Goal: Information Seeking & Learning: Learn about a topic

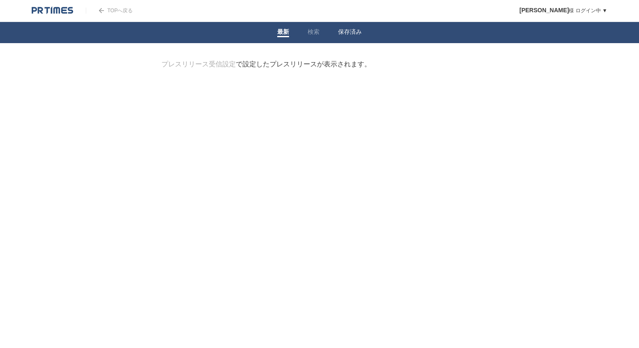
click at [349, 33] on link "保存済み" at bounding box center [350, 32] width 24 height 9
click at [283, 33] on link "最新" at bounding box center [283, 32] width 12 height 9
click at [313, 31] on link "検索" at bounding box center [314, 32] width 12 height 9
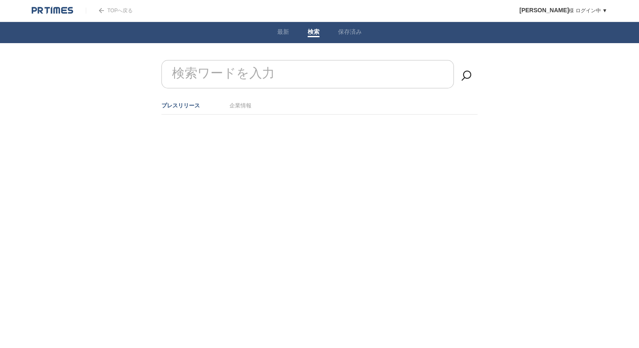
click at [239, 60] on form "検索ワードを入力" at bounding box center [319, 60] width 316 height 0
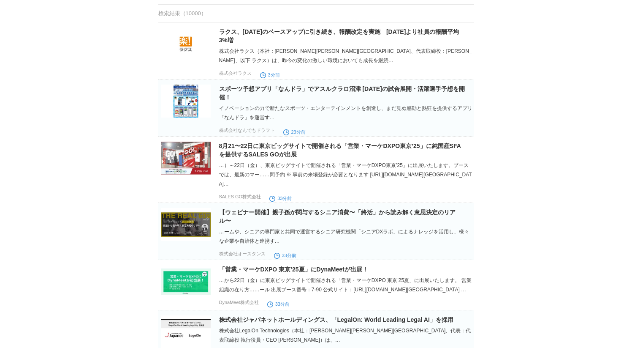
scroll to position [110, 0]
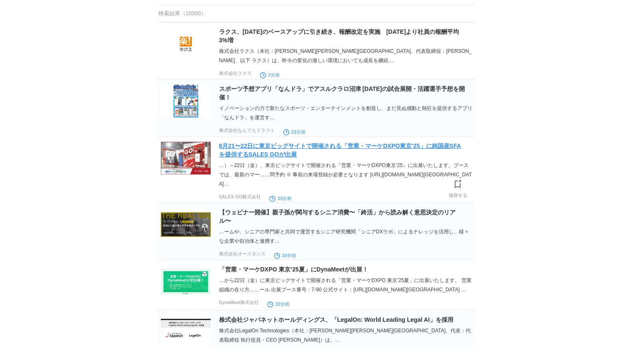
click at [319, 147] on link "8月21〜22日に東京ビッグサイトで開催される「営業・マーケDXPO東京’25」に純国産SFAを提供するSALES GOが出展" at bounding box center [340, 149] width 242 height 15
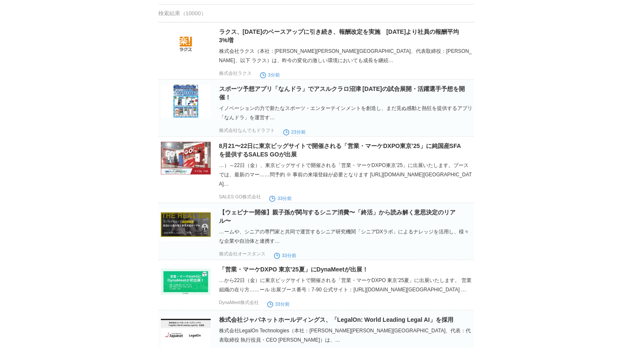
click at [280, 152] on h2 "8月21〜22日に東京ビッグサイトで開催される「営業・マーケDXPO東京’25」に純国産SFAを提供するSALES GOが出展" at bounding box center [345, 150] width 253 height 17
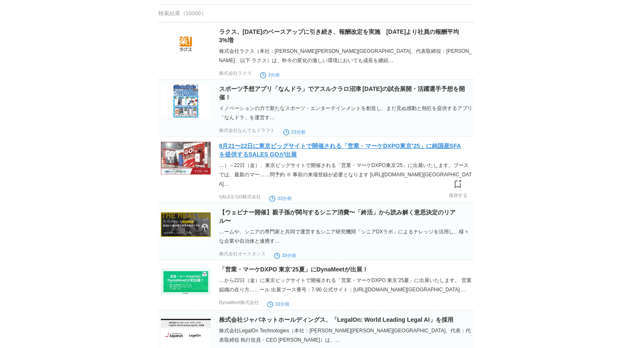
click at [275, 154] on link "8月21〜22日に東京ビッグサイトで開催される「営業・マーケDXPO東京’25」に純国産SFAを提供するSALES GOが出展" at bounding box center [340, 149] width 242 height 15
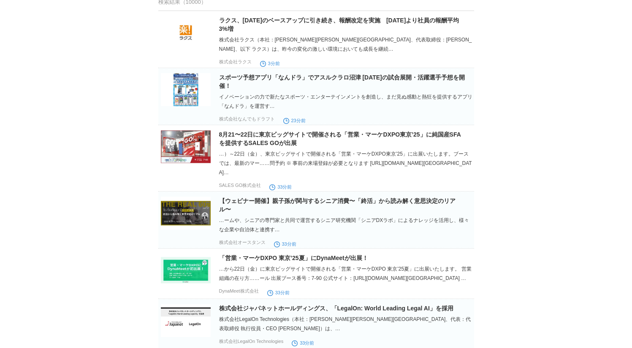
scroll to position [0, 0]
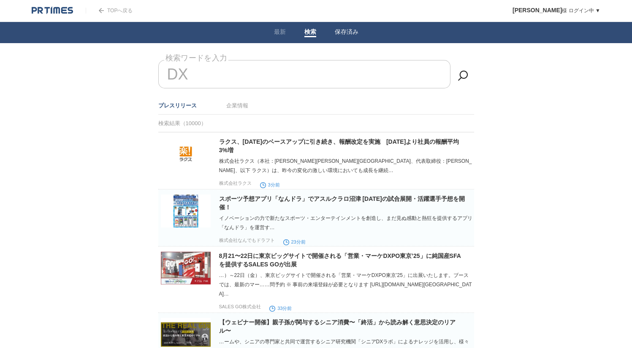
click at [346, 32] on link "保存済み" at bounding box center [347, 32] width 24 height 9
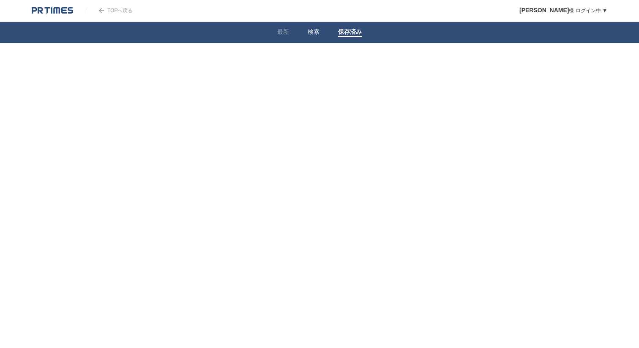
click at [308, 32] on link "検索" at bounding box center [314, 32] width 12 height 9
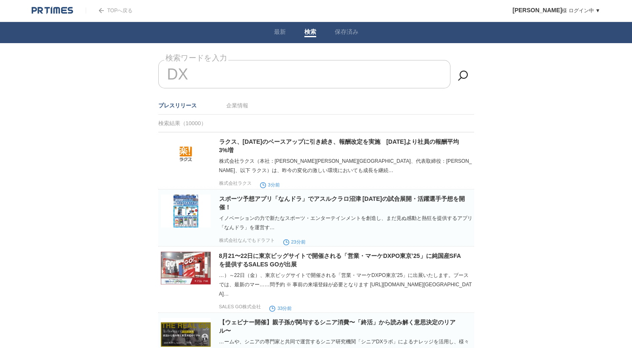
click at [192, 79] on input "DX" at bounding box center [304, 74] width 292 height 28
click at [240, 108] on link "企業情報" at bounding box center [237, 105] width 22 height 6
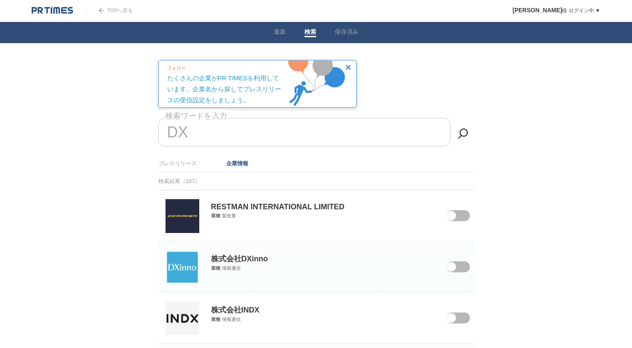
click at [231, 136] on input "DX" at bounding box center [304, 132] width 292 height 28
type input "D"
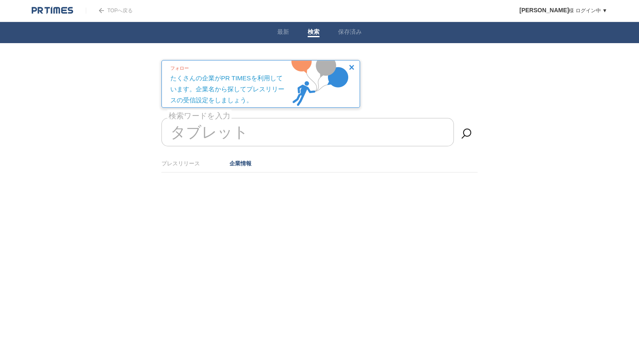
type input "タブレット"
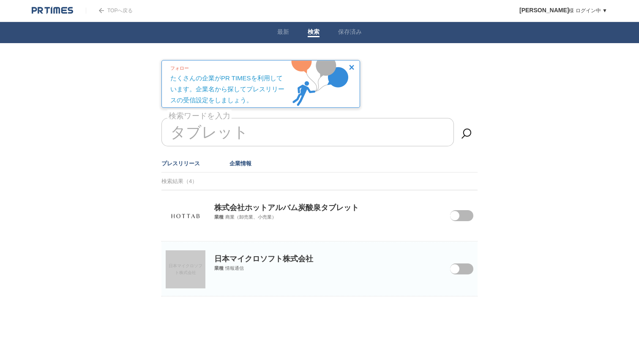
click at [179, 163] on link "プレスリリース" at bounding box center [180, 163] width 38 height 6
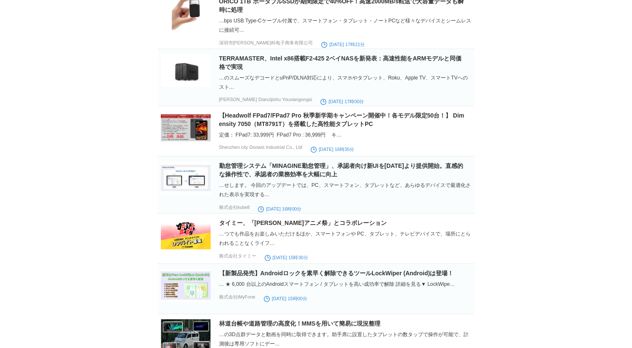
scroll to position [1071, 0]
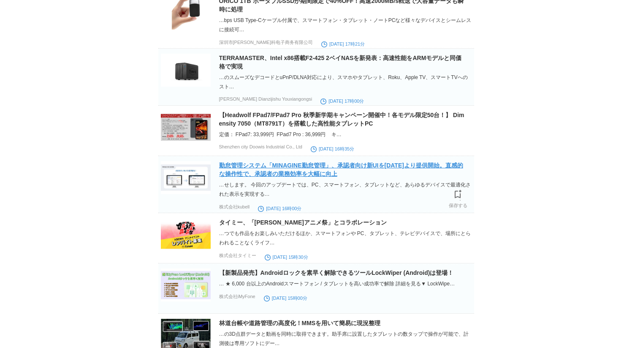
click at [381, 177] on link "勤怠管理システム「MINAGINE勤怠管理」、承認者向け新UIを[DATE]より提供開始。直感的な操作性で、承認者の業務効率を大幅に向上" at bounding box center [341, 169] width 244 height 15
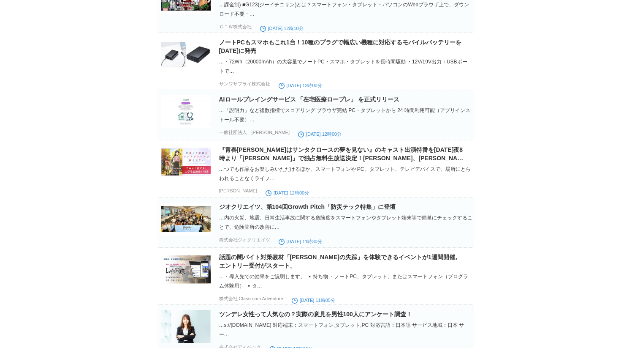
scroll to position [1572, 0]
